Goal: Task Accomplishment & Management: Use online tool/utility

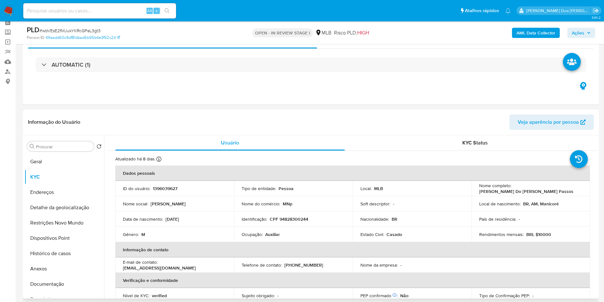
scroll to position [30, 0]
click at [46, 166] on button "Geral" at bounding box center [62, 161] width 75 height 15
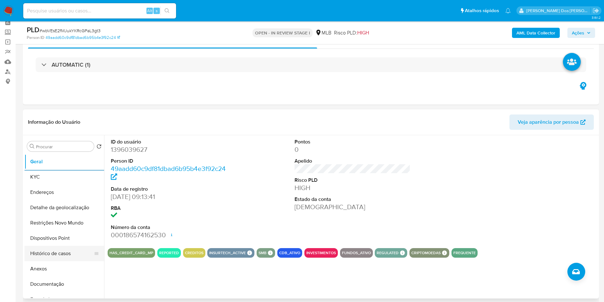
click at [75, 261] on button "Histórico de casos" at bounding box center [62, 253] width 75 height 15
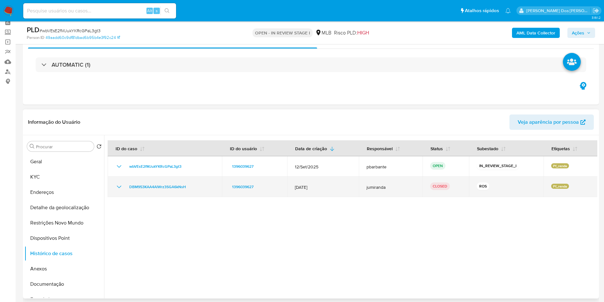
click at [120, 190] on icon "Mostrar/Ocultar" at bounding box center [119, 187] width 8 height 8
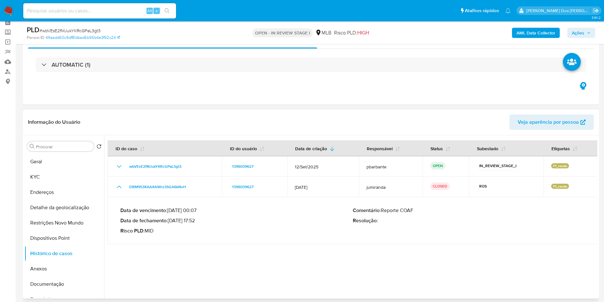
drag, startPoint x: 170, startPoint y: 233, endPoint x: 199, endPoint y: 232, distance: 28.7
click at [199, 224] on p "Data de fechamento : [DATE] 17:52" at bounding box center [236, 220] width 233 height 6
click at [60, 184] on button "KYC" at bounding box center [62, 176] width 75 height 15
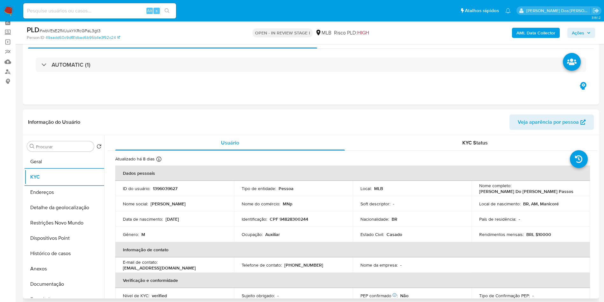
scroll to position [265, 0]
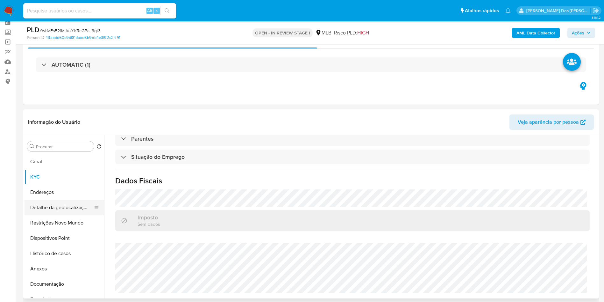
click at [41, 215] on button "Detalhe da geolocalização" at bounding box center [62, 207] width 75 height 15
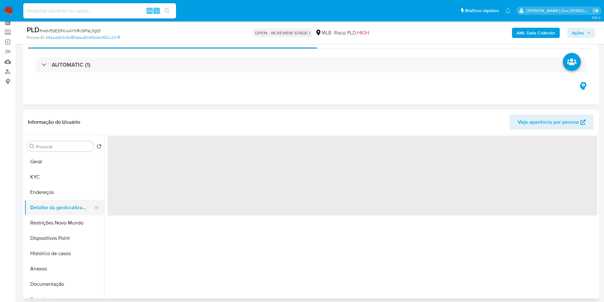
scroll to position [0, 0]
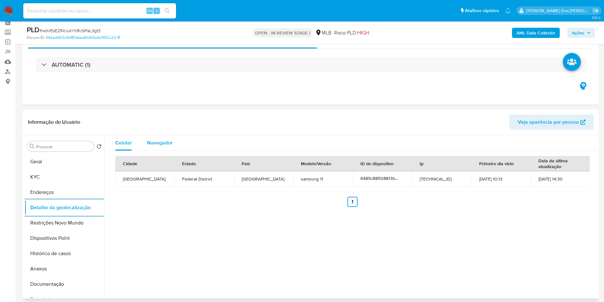
click at [153, 144] on div "Navegador" at bounding box center [159, 142] width 25 height 15
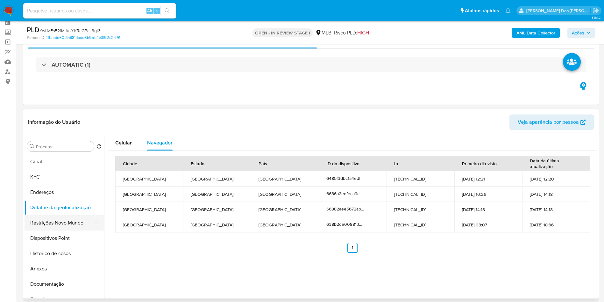
click at [59, 230] on button "Restrições Novo Mundo" at bounding box center [62, 222] width 75 height 15
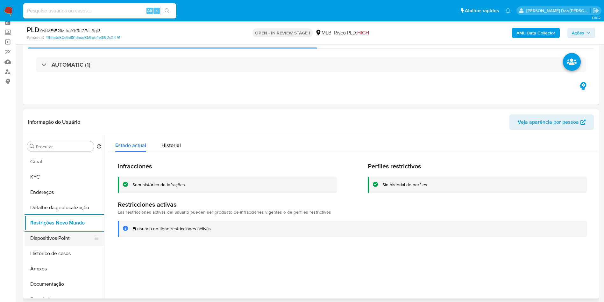
click at [59, 246] on button "Dispositivos Point" at bounding box center [62, 237] width 75 height 15
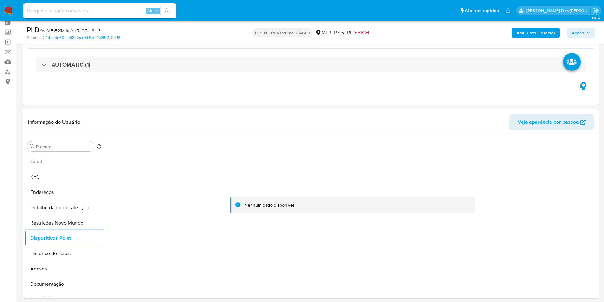
click at [588, 32] on icon "button" at bounding box center [589, 33] width 4 height 4
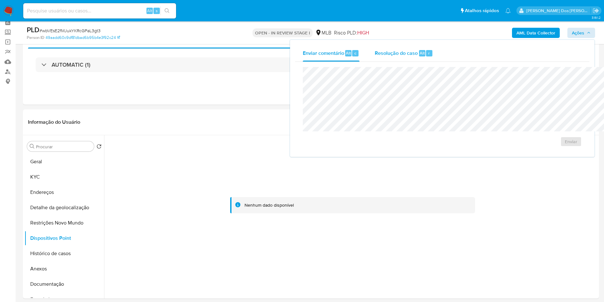
click at [375, 47] on div "Resolução do caso Alt r" at bounding box center [404, 53] width 58 height 17
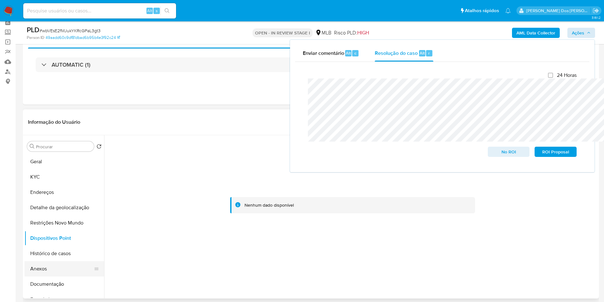
click at [45, 272] on button "Anexos" at bounding box center [62, 268] width 75 height 15
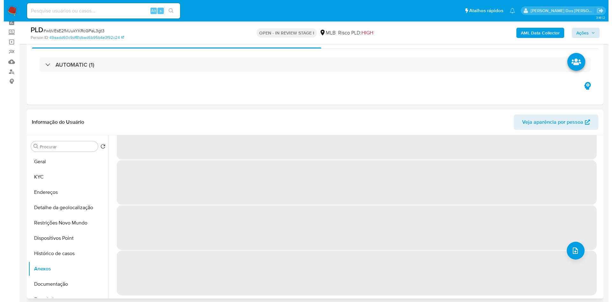
scroll to position [27, 0]
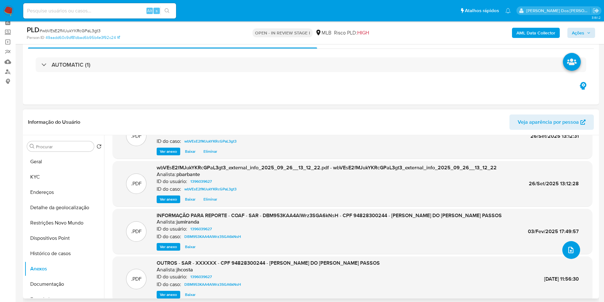
click at [567, 259] on button "upload-file" at bounding box center [572, 250] width 18 height 18
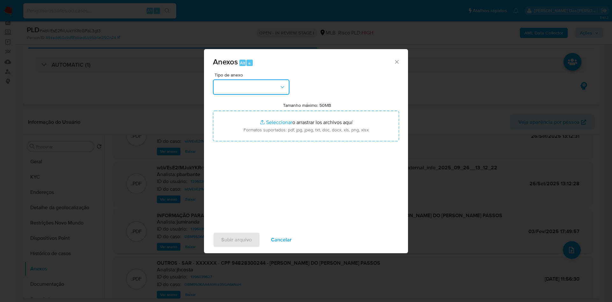
click at [257, 79] on button "button" at bounding box center [251, 86] width 76 height 15
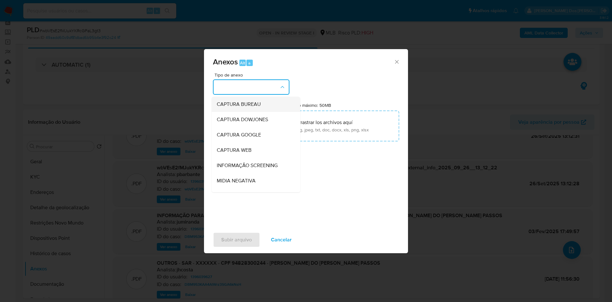
scroll to position [85, 0]
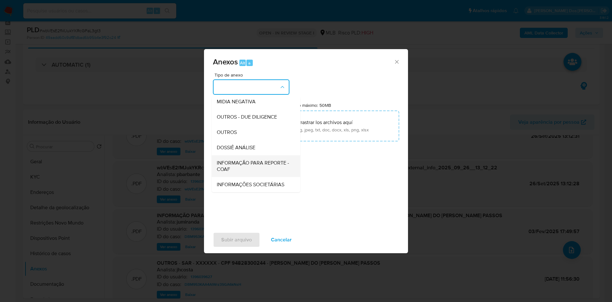
click at [230, 160] on span "INFORMAÇÃO PARA REPORTE - COAF" at bounding box center [254, 166] width 75 height 13
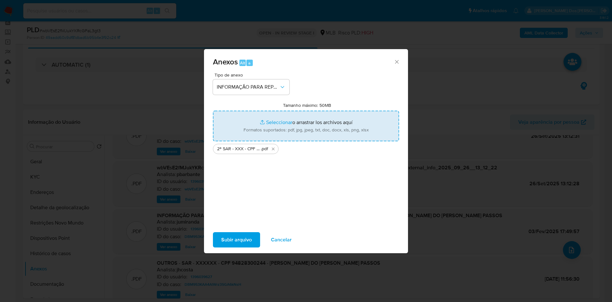
type input "C:\fakepath\Mulan 1396039627_2025_09_26_09_42_43.xlsx"
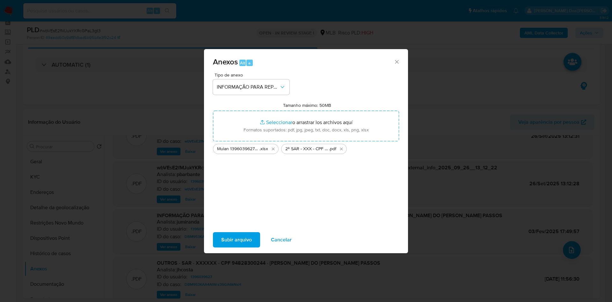
click at [221, 246] on span "Subir arquivo" at bounding box center [236, 240] width 31 height 14
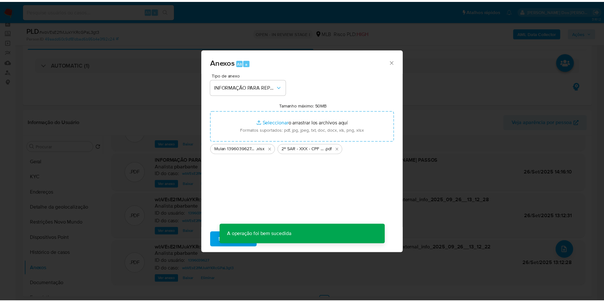
scroll to position [38, 0]
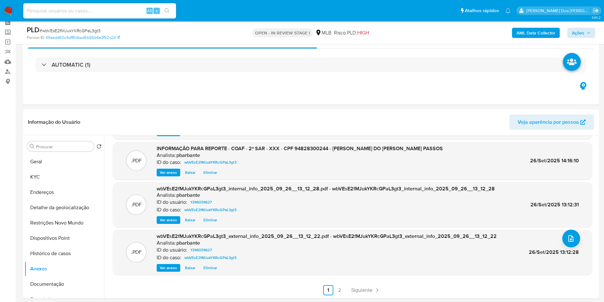
click at [591, 39] on div "AML Data Collector Ações" at bounding box center [501, 32] width 188 height 15
click at [591, 36] on span "Ações" at bounding box center [581, 32] width 19 height 9
